Goal: Find specific page/section: Find specific page/section

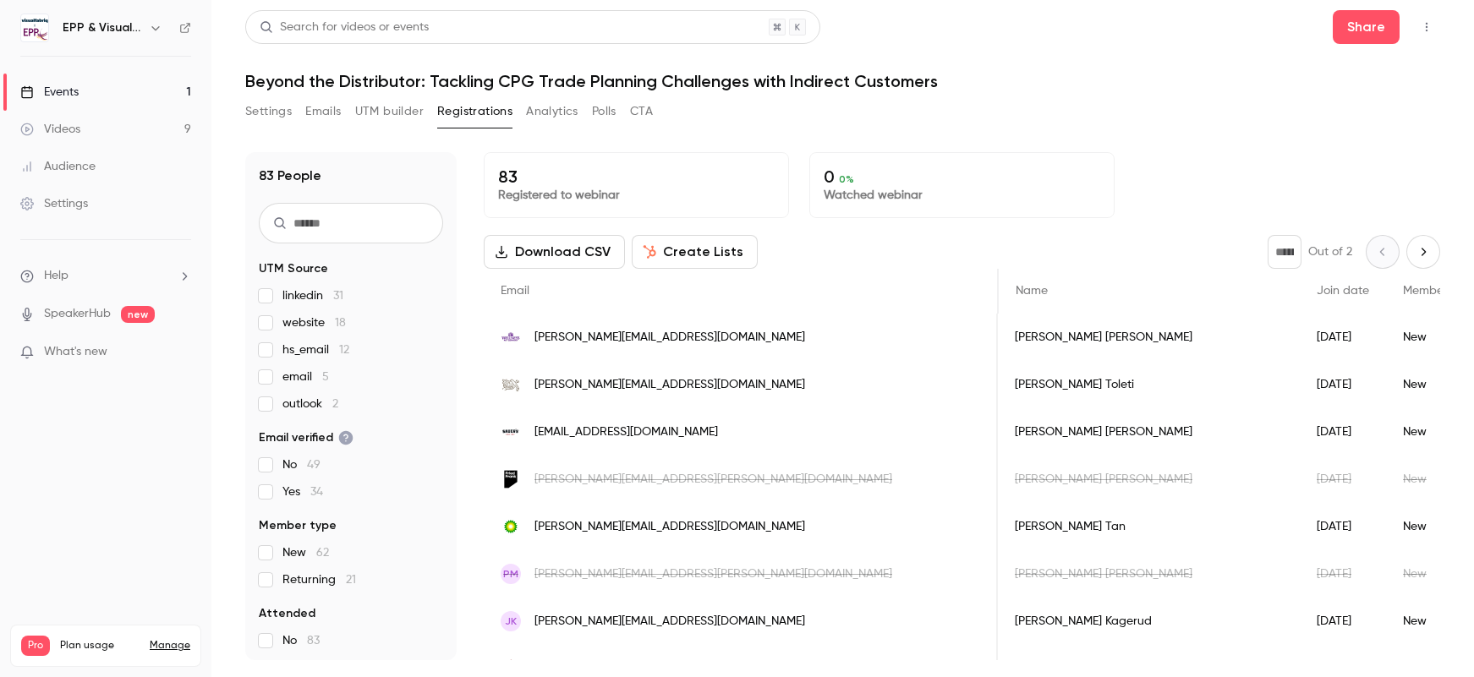
scroll to position [0, 895]
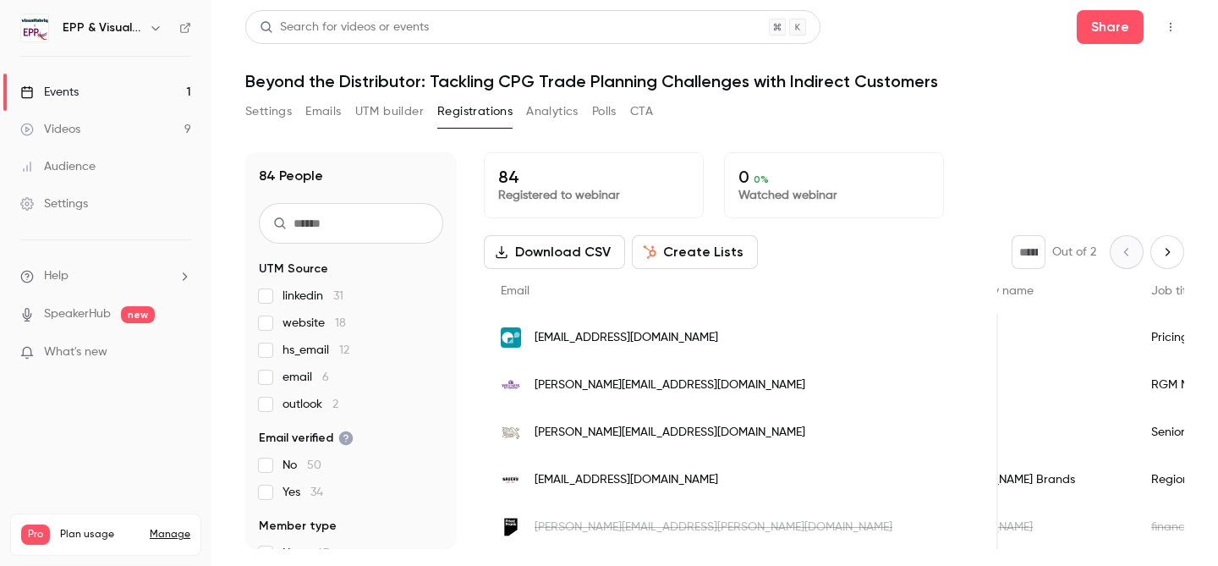
scroll to position [0, 715]
